Goal: Navigation & Orientation: Find specific page/section

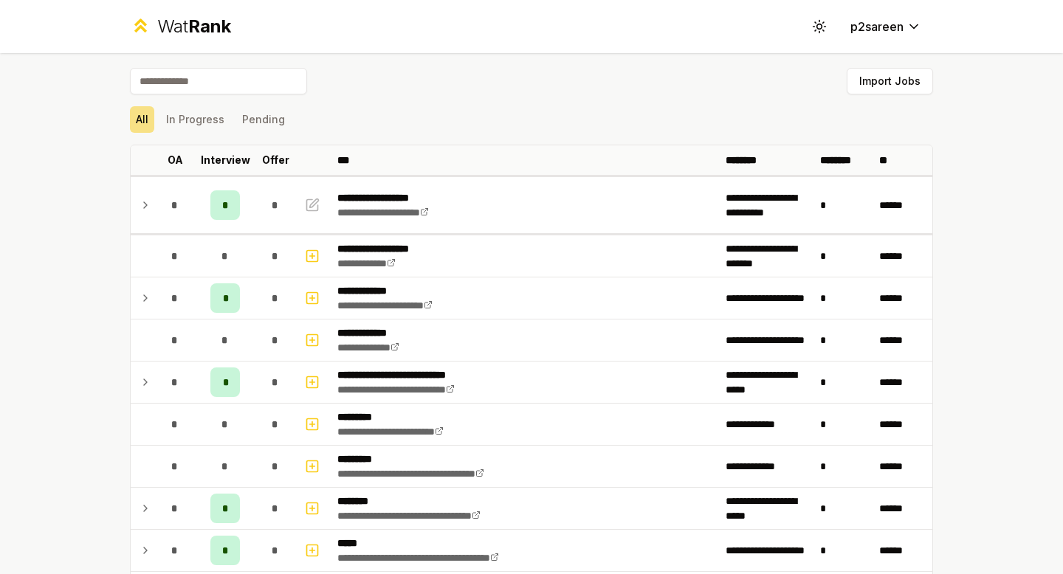
scroll to position [3498, 0]
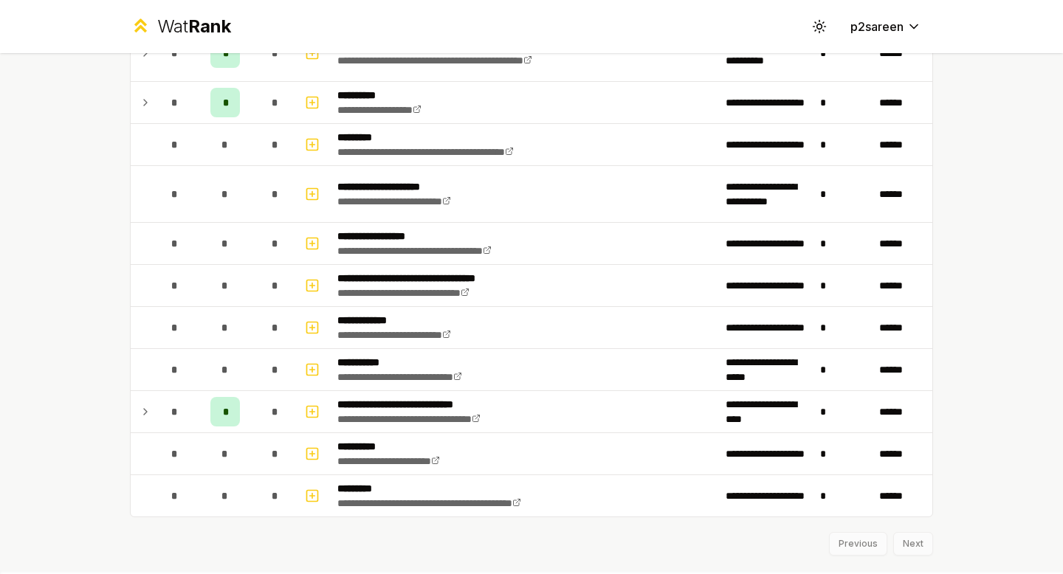
scroll to position [3135, 0]
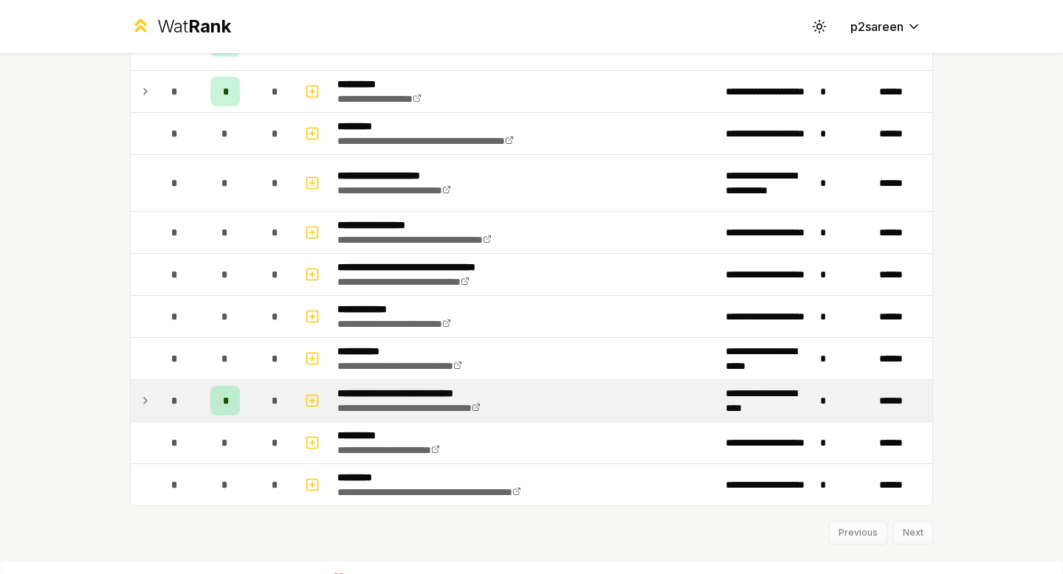
click at [148, 402] on icon at bounding box center [145, 401] width 12 height 18
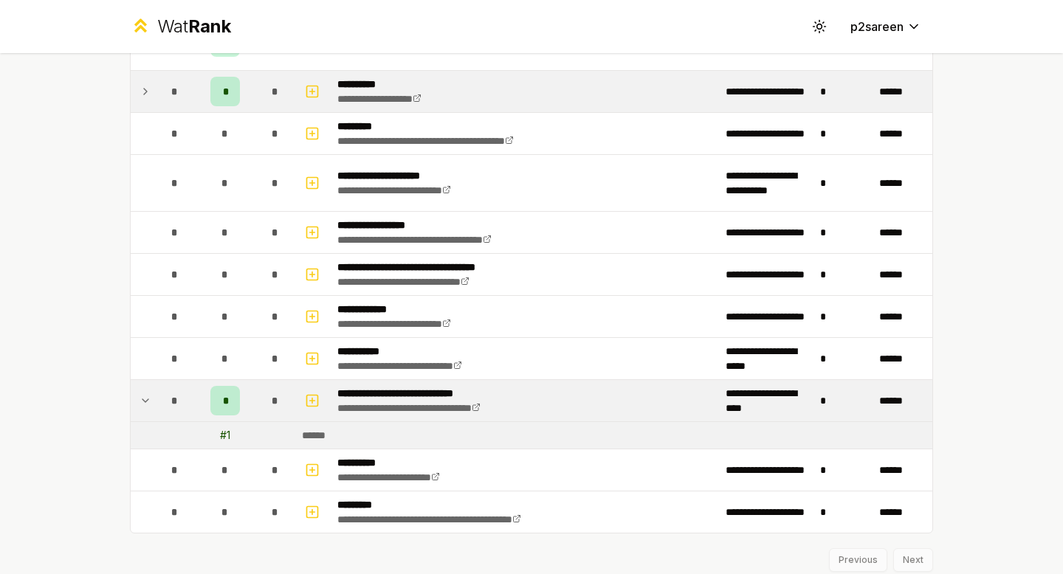
click at [244, 86] on td "*" at bounding box center [225, 91] width 59 height 41
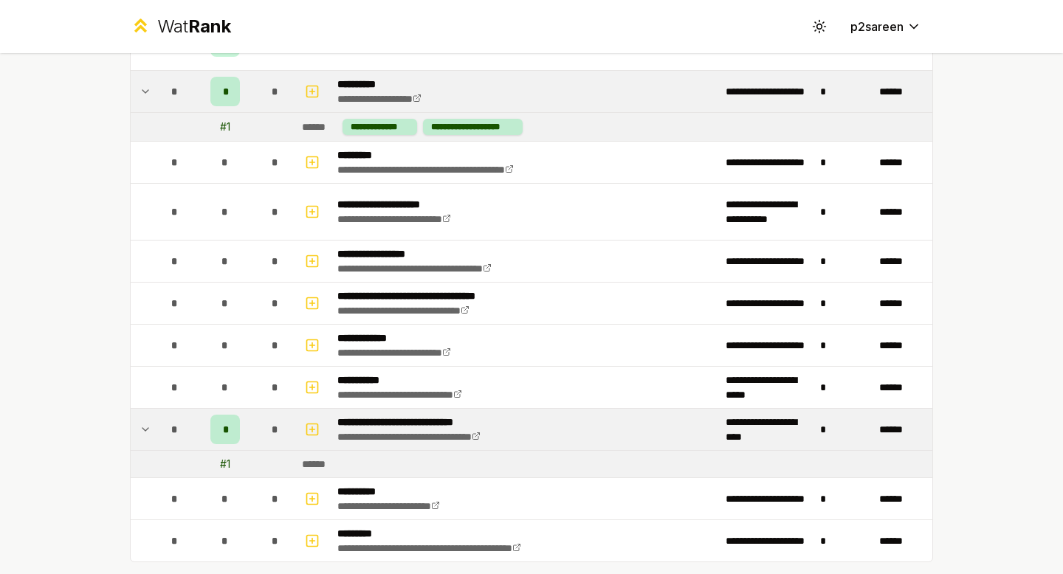
click at [227, 463] on div "# 1" at bounding box center [225, 464] width 10 height 15
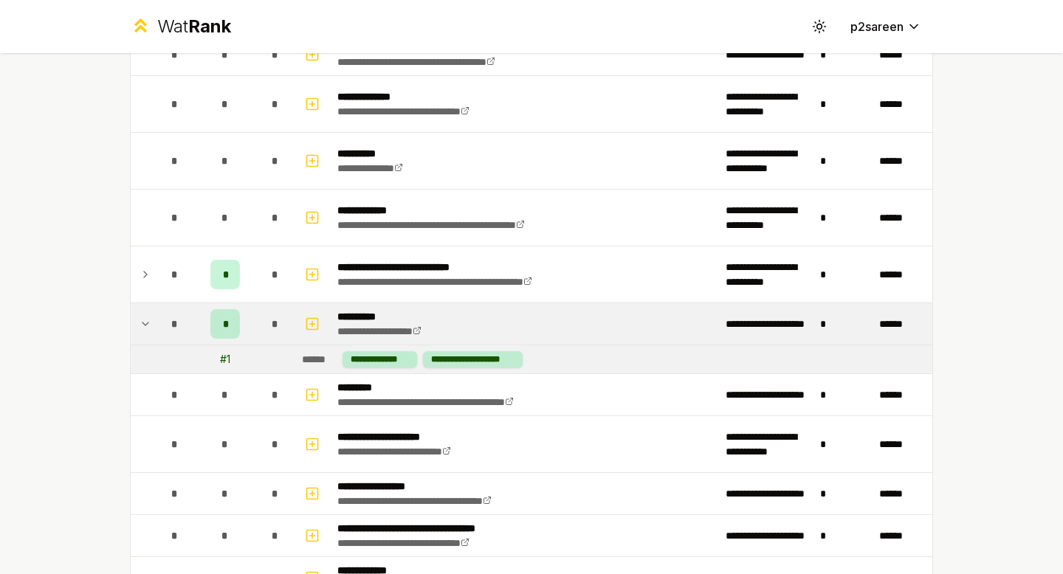
scroll to position [2881, 0]
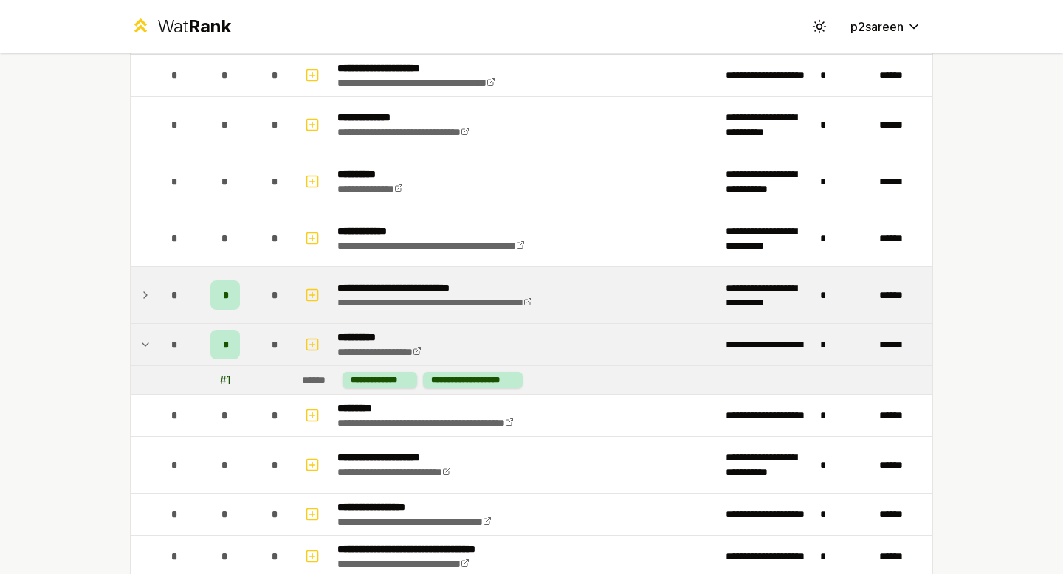
click at [256, 295] on td "*" at bounding box center [275, 295] width 41 height 56
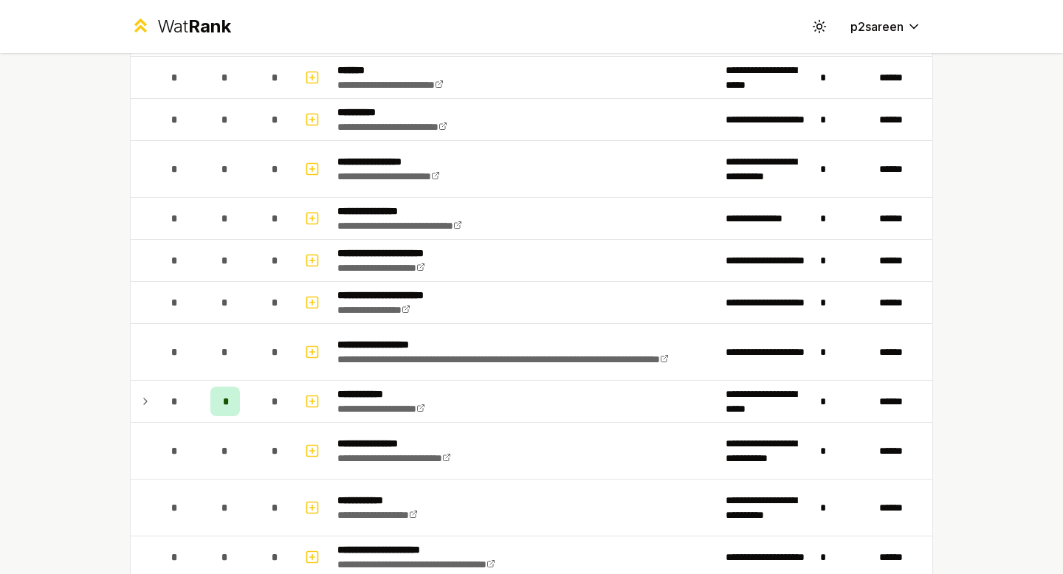
scroll to position [2406, 0]
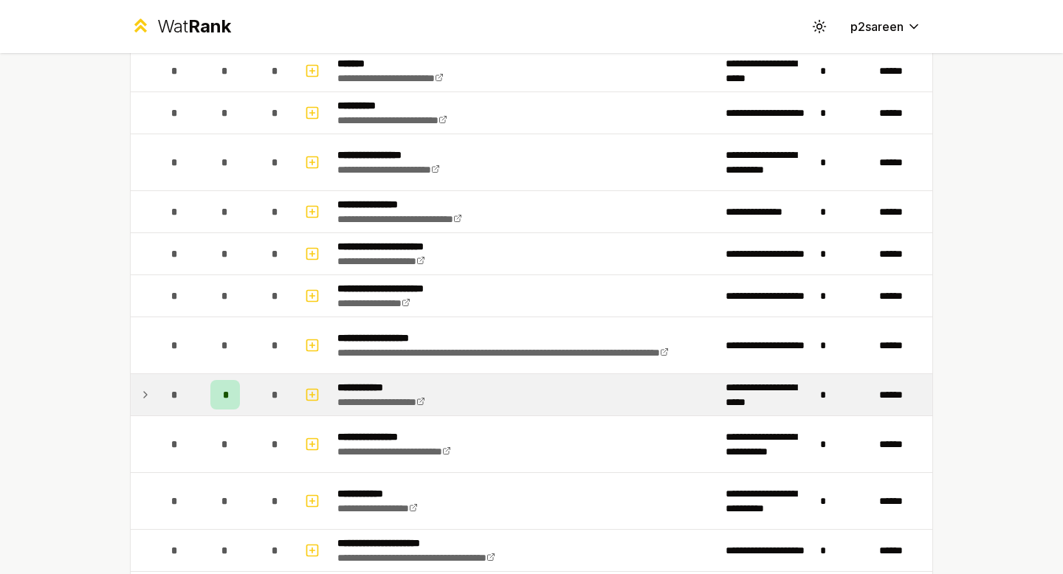
click at [245, 387] on td "*" at bounding box center [225, 394] width 59 height 41
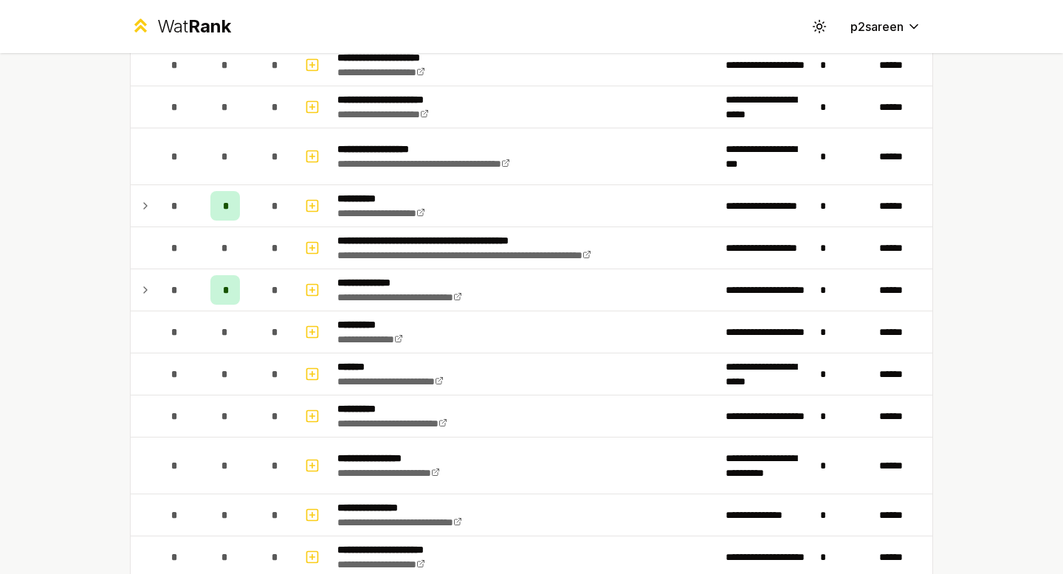
scroll to position [2076, 0]
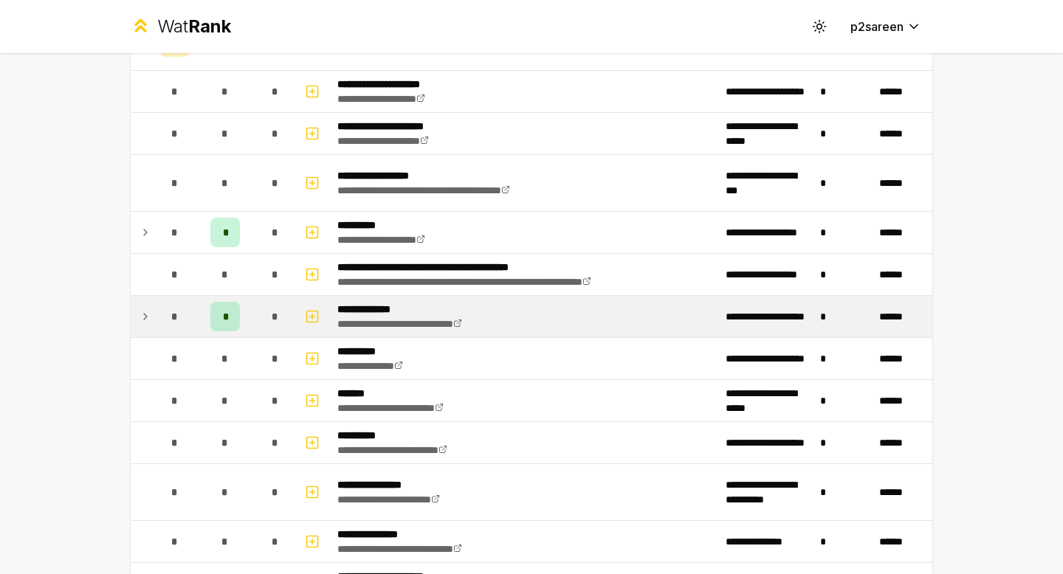
click at [258, 323] on td "*" at bounding box center [275, 316] width 41 height 41
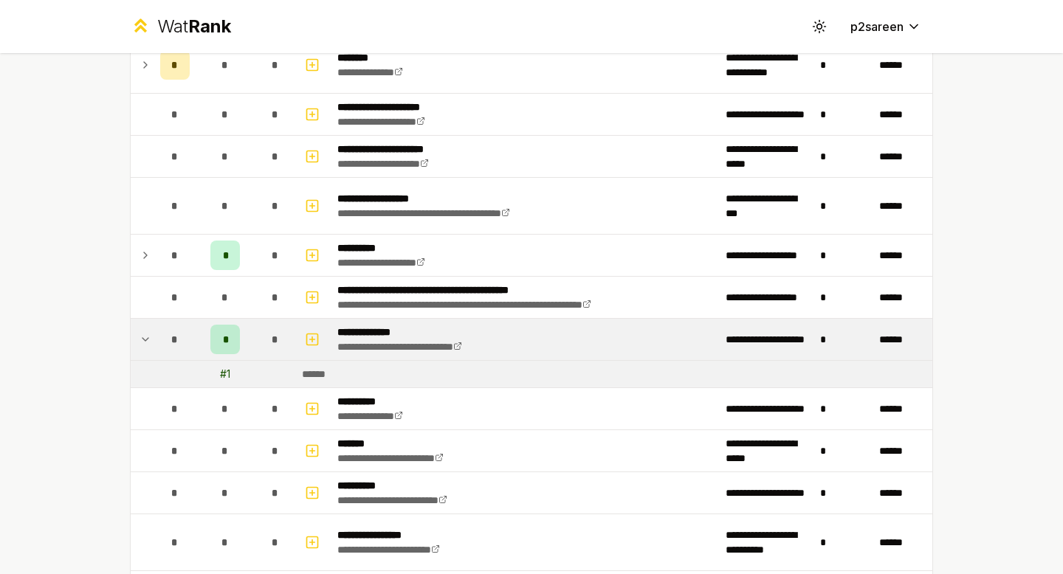
scroll to position [2040, 0]
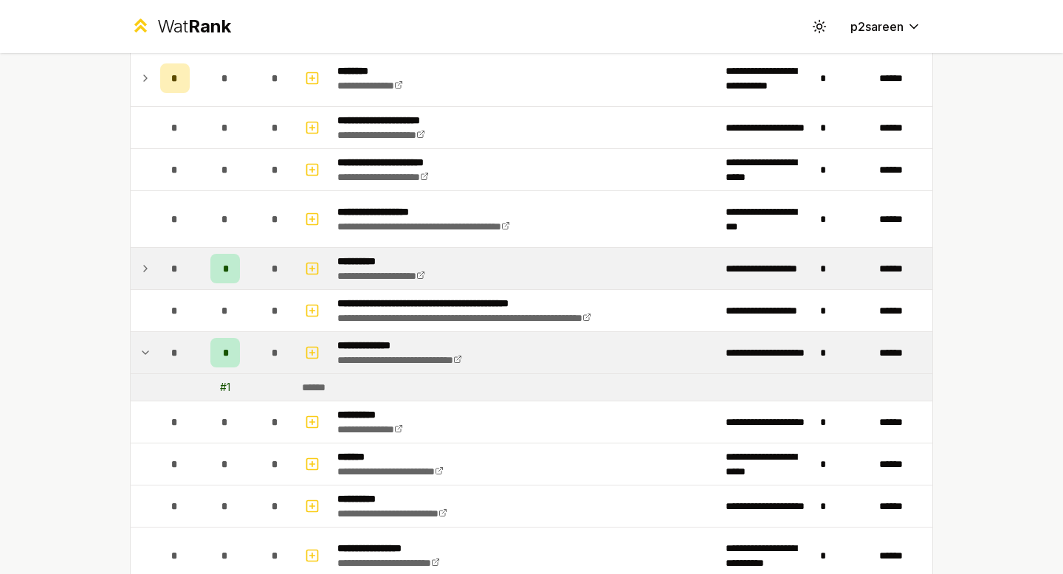
click at [256, 258] on td "*" at bounding box center [275, 268] width 41 height 41
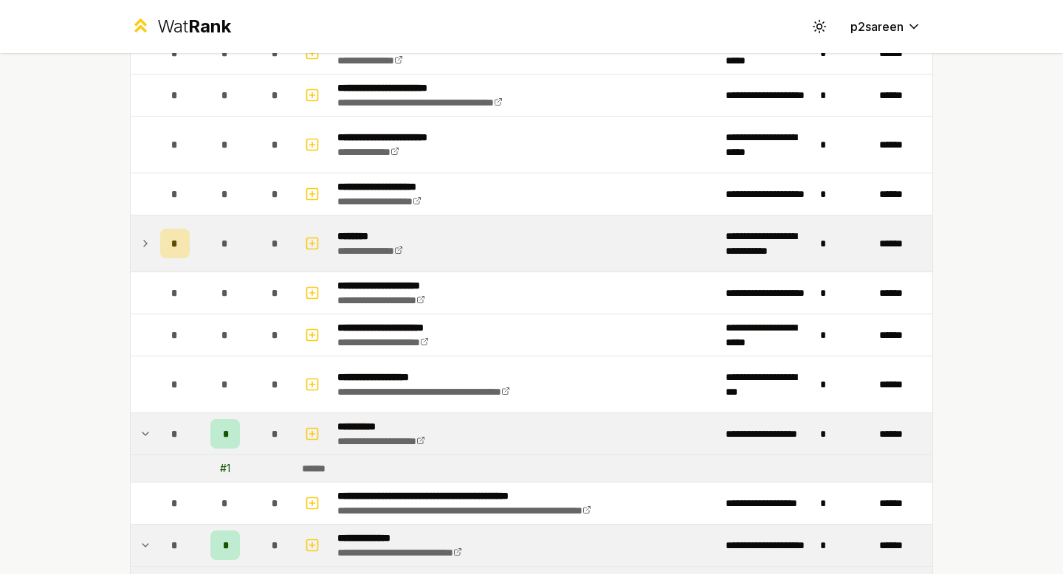
scroll to position [1871, 0]
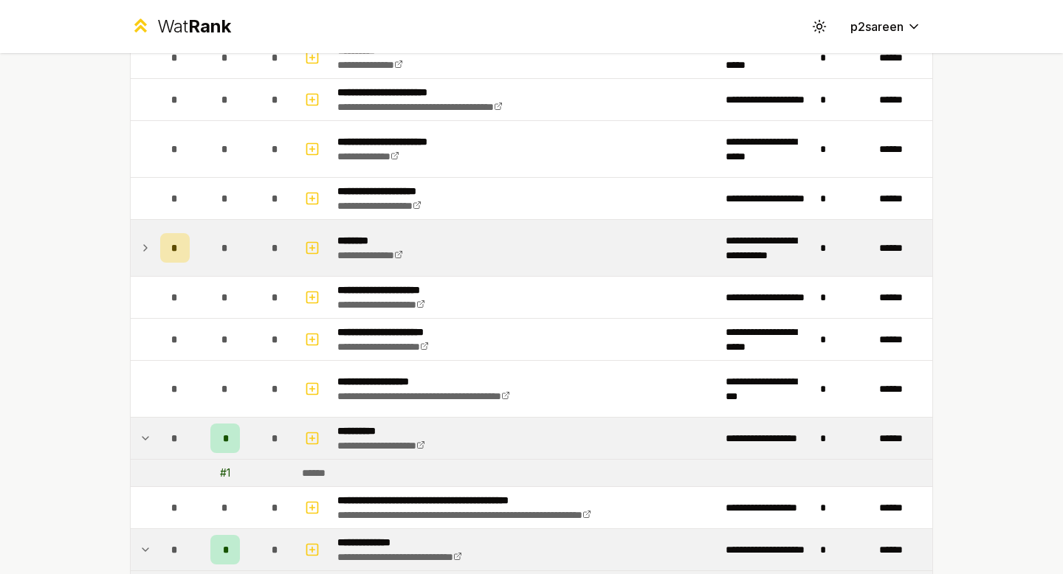
click at [212, 235] on div "*" at bounding box center [225, 248] width 30 height 30
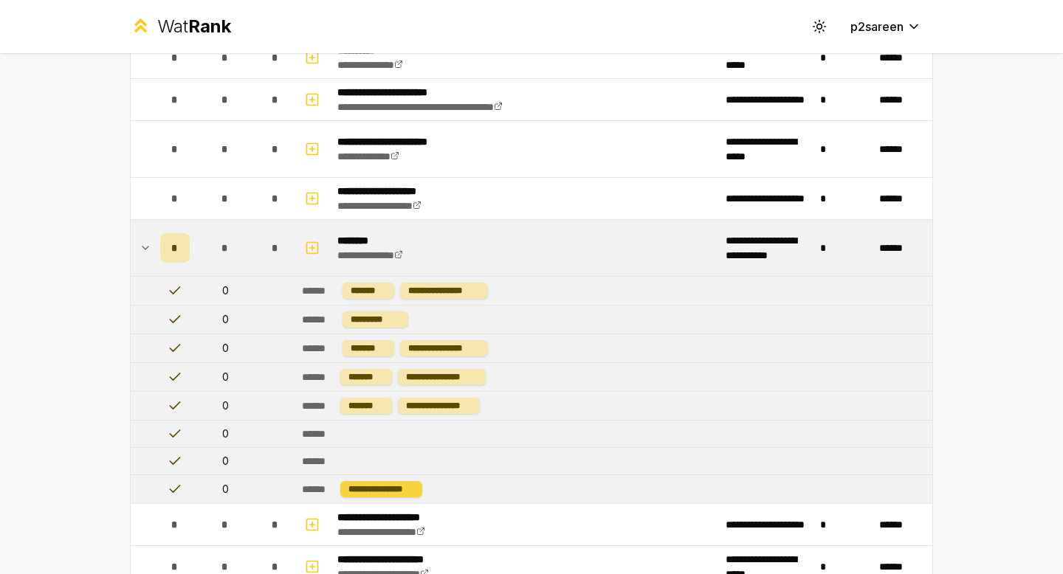
click at [380, 488] on div "**********" at bounding box center [381, 489] width 82 height 16
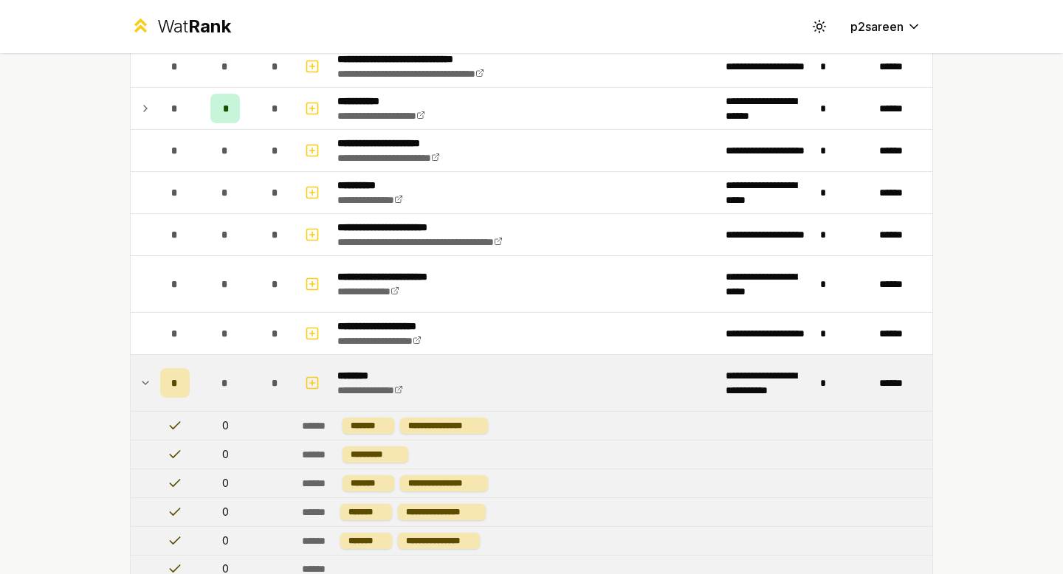
click at [145, 385] on icon at bounding box center [145, 383] width 12 height 18
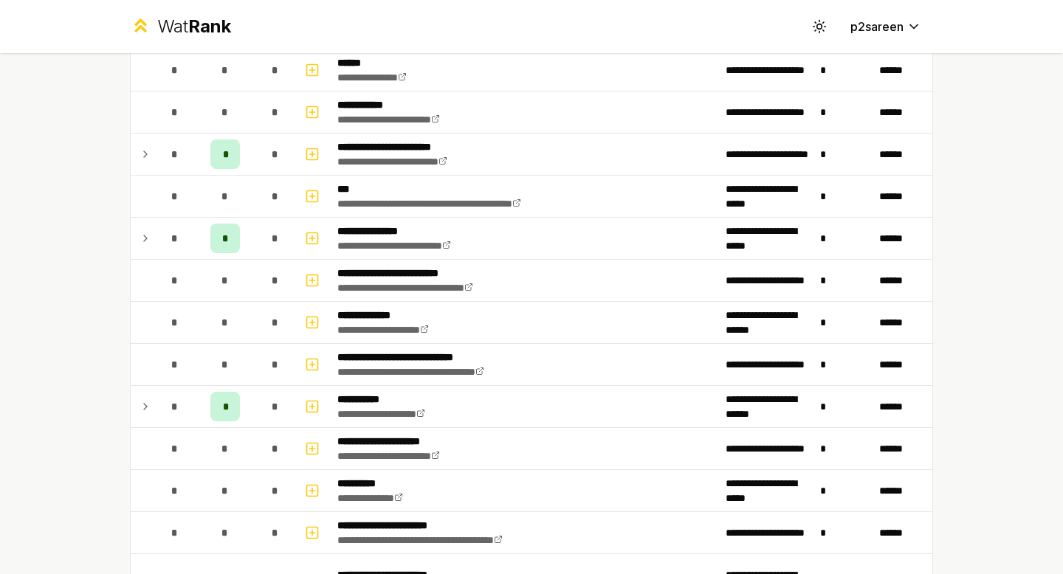
scroll to position [1427, 0]
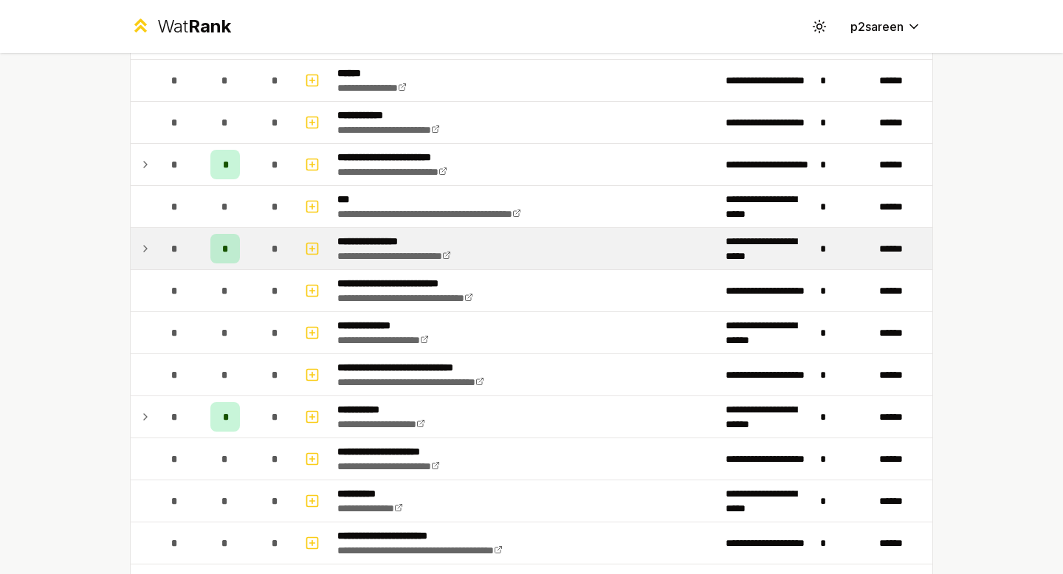
click at [149, 246] on icon at bounding box center [145, 249] width 12 height 18
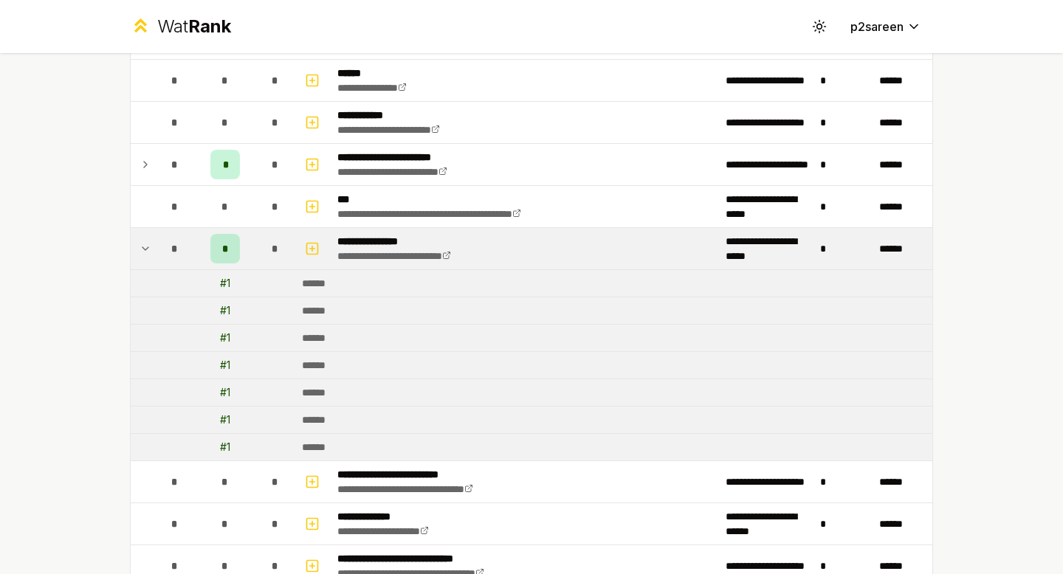
click at [142, 243] on icon at bounding box center [145, 249] width 12 height 18
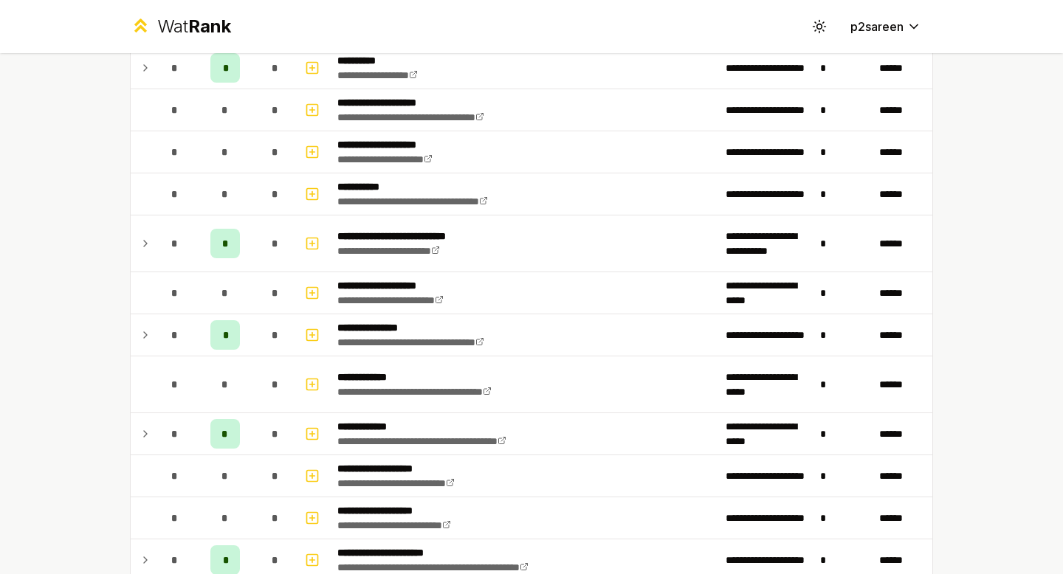
scroll to position [583, 0]
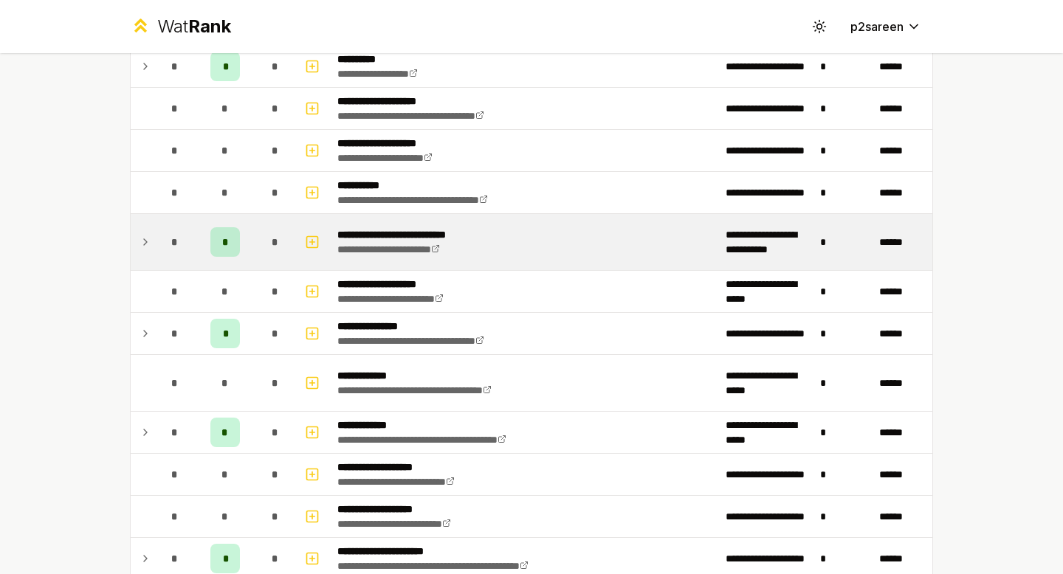
click at [143, 248] on icon at bounding box center [145, 242] width 12 height 18
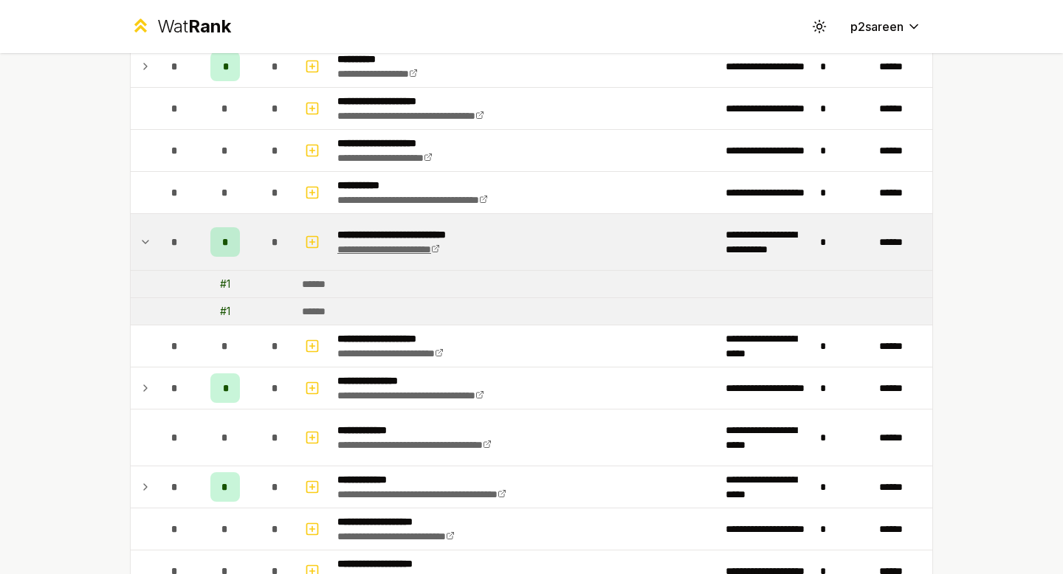
click at [420, 249] on link "**********" at bounding box center [388, 249] width 103 height 10
